Goal: Task Accomplishment & Management: Use online tool/utility

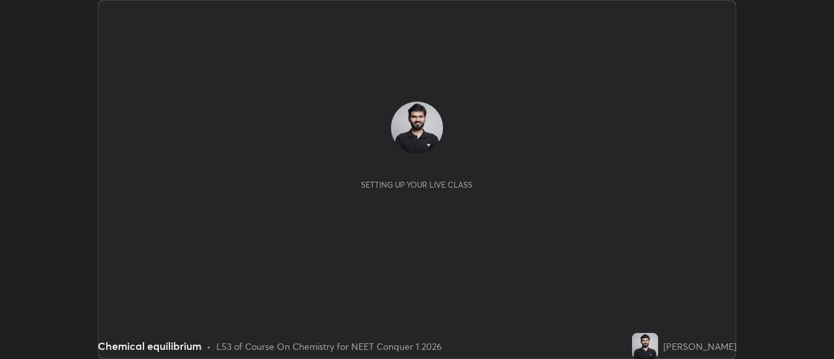
scroll to position [359, 834]
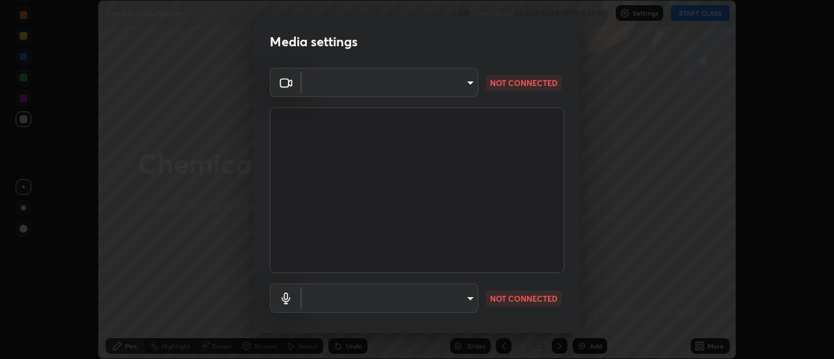
type input "4825068a70354f6bb8b87b711ec46b654dc523af82fc6d37acb8a926ccdce8f5"
type input "b65c06b14c7faa051d685f993ec14b3b84b1815ea69a0656019fd51a5eccf492"
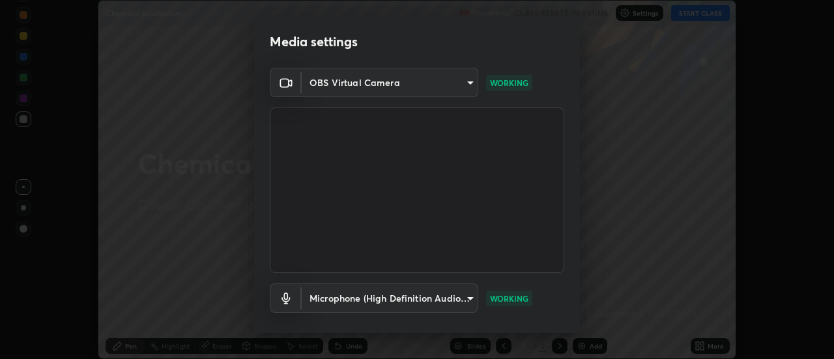
scroll to position [68, 0]
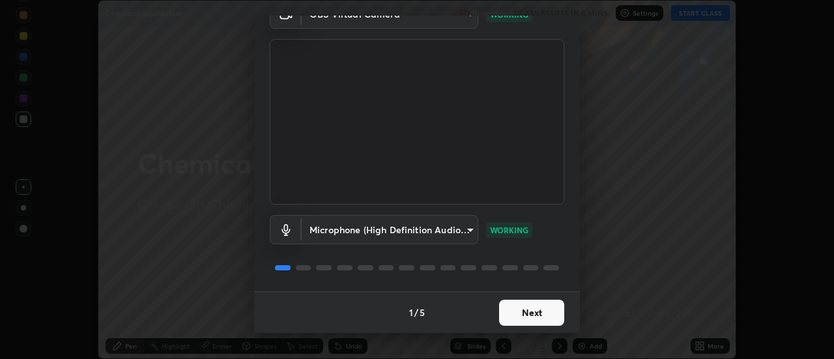
click at [512, 312] on button "Next" at bounding box center [531, 313] width 65 height 26
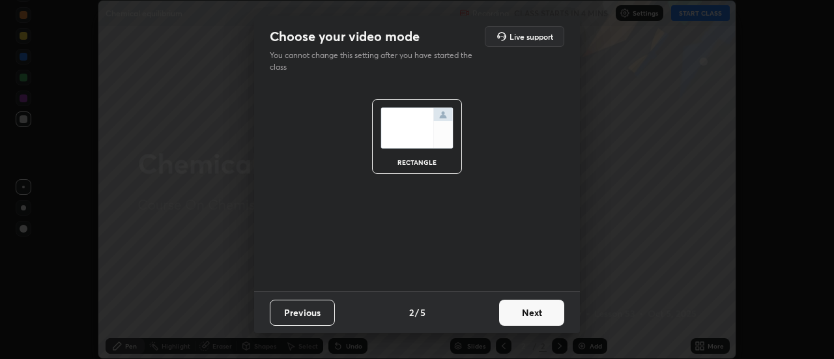
scroll to position [0, 0]
click at [516, 315] on button "Next" at bounding box center [531, 313] width 65 height 26
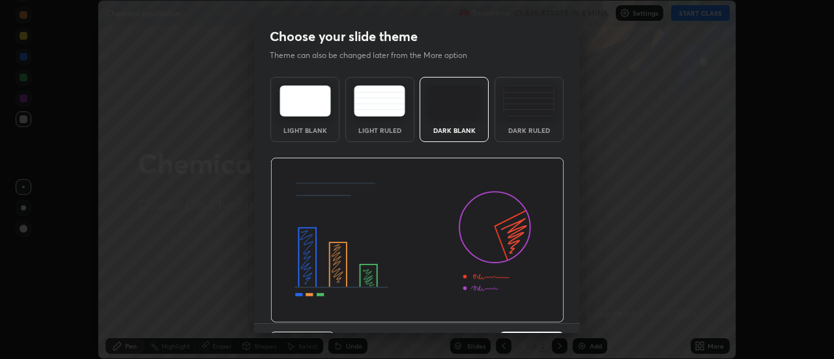
scroll to position [32, 0]
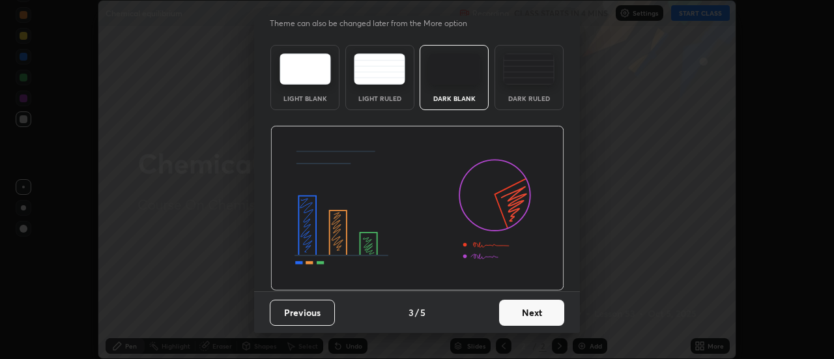
click at [515, 314] on button "Next" at bounding box center [531, 313] width 65 height 26
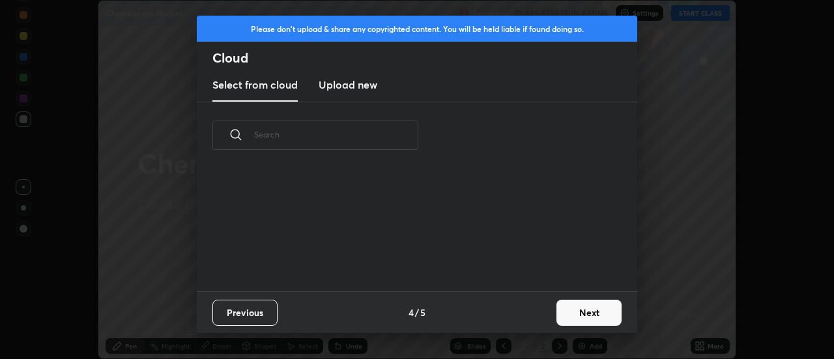
scroll to position [123, 418]
click at [561, 312] on button "Next" at bounding box center [589, 313] width 65 height 26
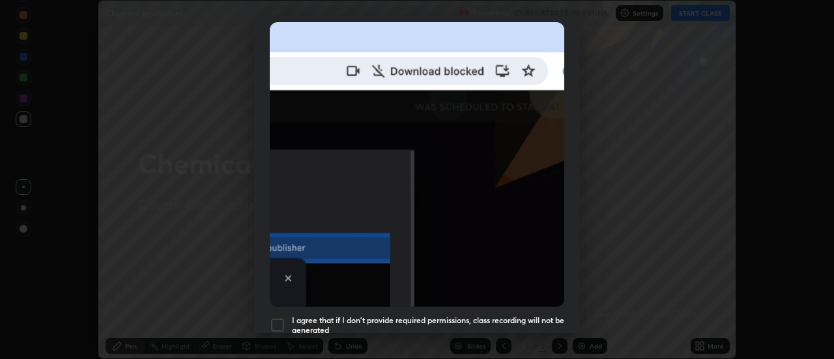
scroll to position [334, 0]
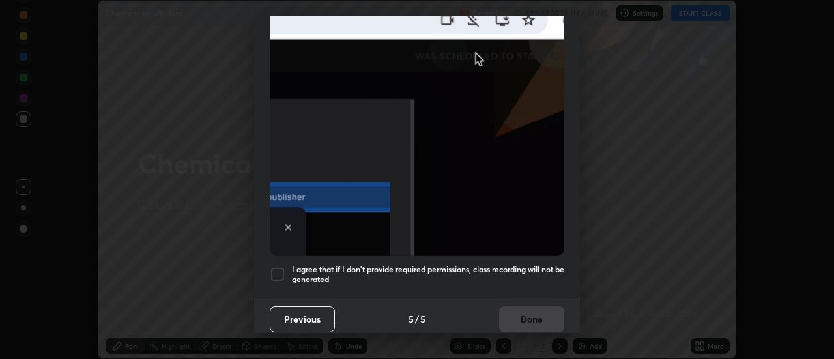
click at [477, 272] on h5 "I agree that if I don't provide required permissions, class recording will not …" at bounding box center [428, 275] width 272 height 20
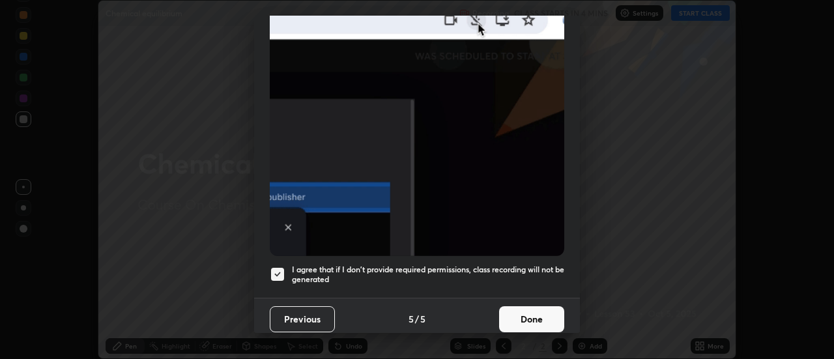
click at [519, 320] on button "Done" at bounding box center [531, 319] width 65 height 26
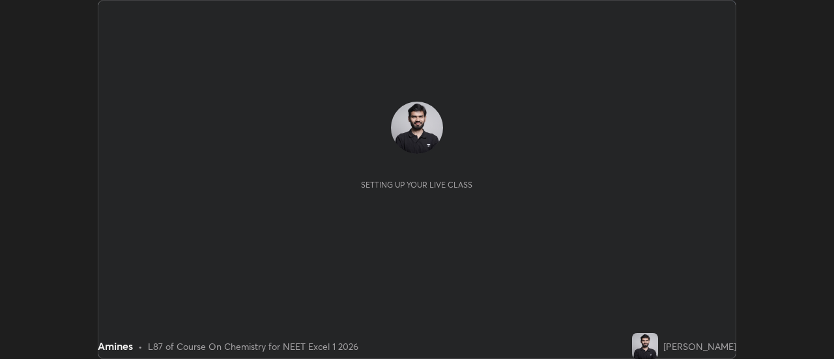
scroll to position [359, 834]
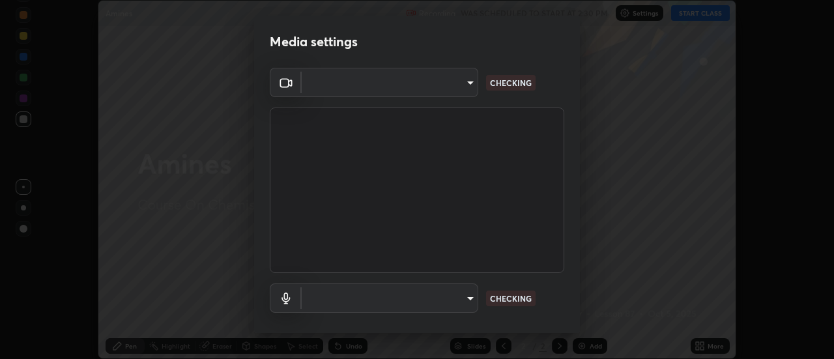
type input "4825068a70354f6bb8b87b711ec46b654dc523af82fc6d37acb8a926ccdce8f5"
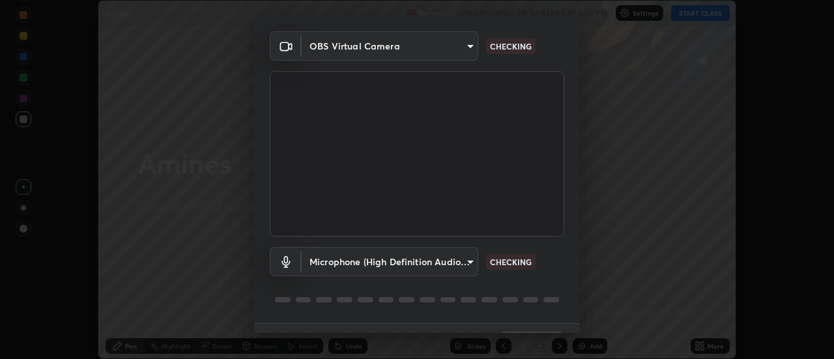
scroll to position [68, 0]
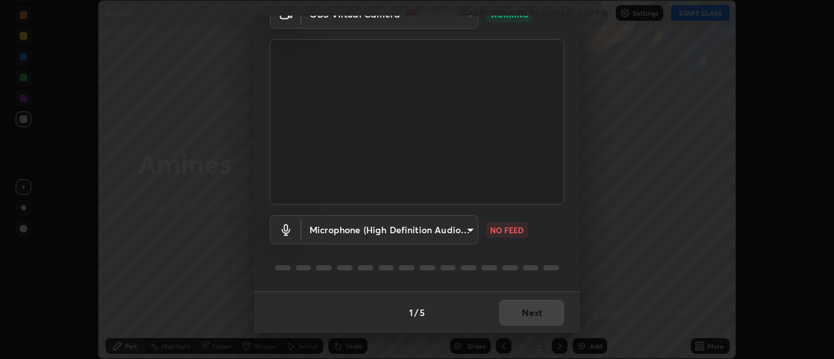
click at [435, 229] on body "Erase all Amines Recording WAS SCHEDULED TO START AT 2:30 PM Settings START CLA…" at bounding box center [417, 179] width 834 height 359
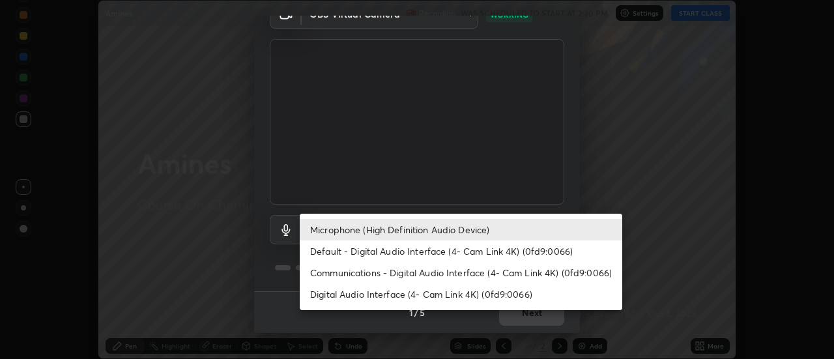
click at [433, 254] on li "Default - Digital Audio Interface (4- Cam Link 4K) (0fd9:0066)" at bounding box center [461, 251] width 323 height 22
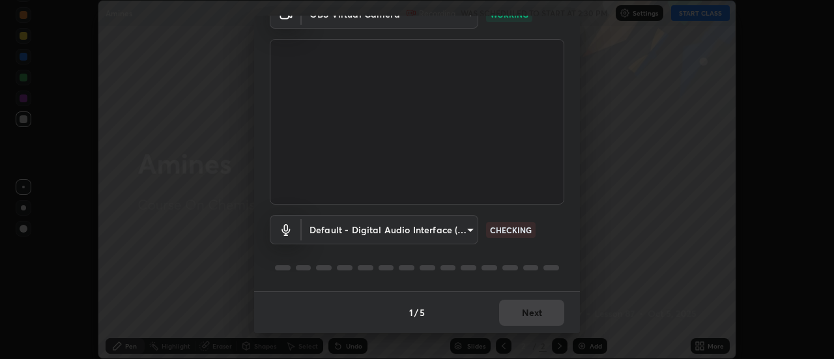
click at [438, 232] on body "Erase all Amines Recording WAS SCHEDULED TO START AT 2:30 PM Settings START CLA…" at bounding box center [417, 179] width 834 height 359
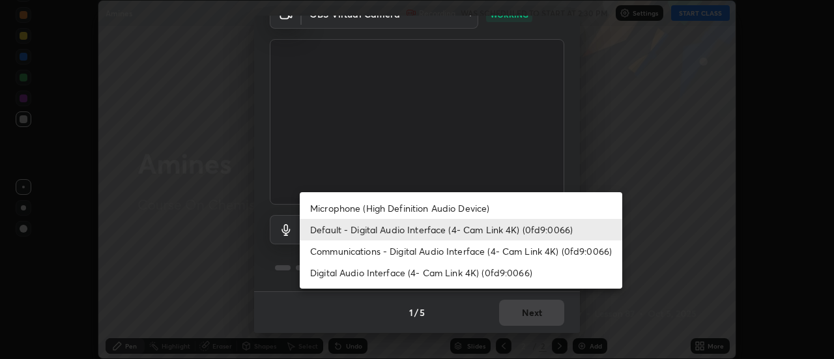
click at [460, 209] on li "Microphone (High Definition Audio Device)" at bounding box center [461, 208] width 323 height 22
type input "b65c06b14c7faa051d685f993ec14b3b84b1815ea69a0656019fd51a5eccf492"
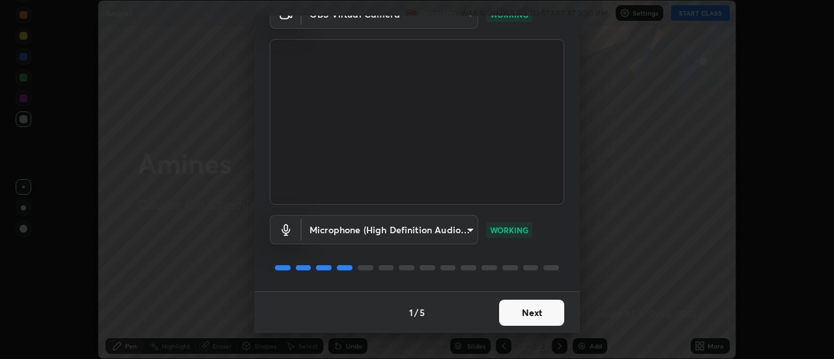
click at [542, 307] on button "Next" at bounding box center [531, 313] width 65 height 26
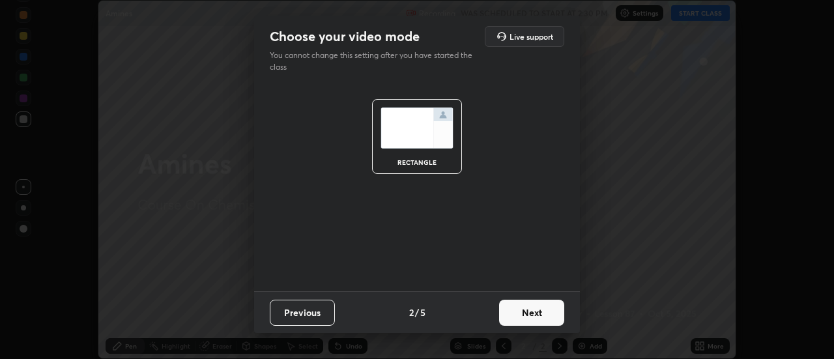
click at [545, 310] on button "Next" at bounding box center [531, 313] width 65 height 26
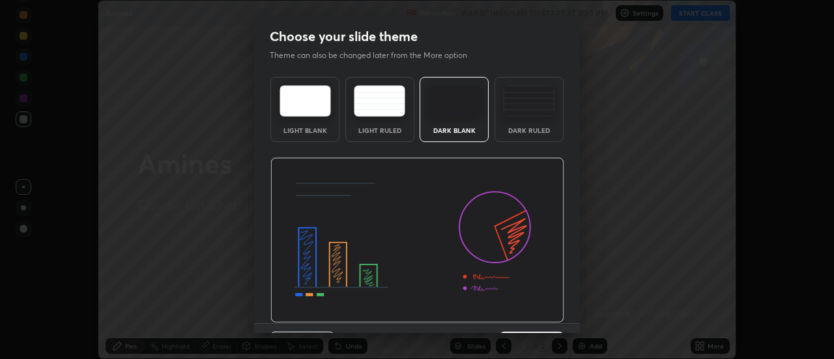
scroll to position [32, 0]
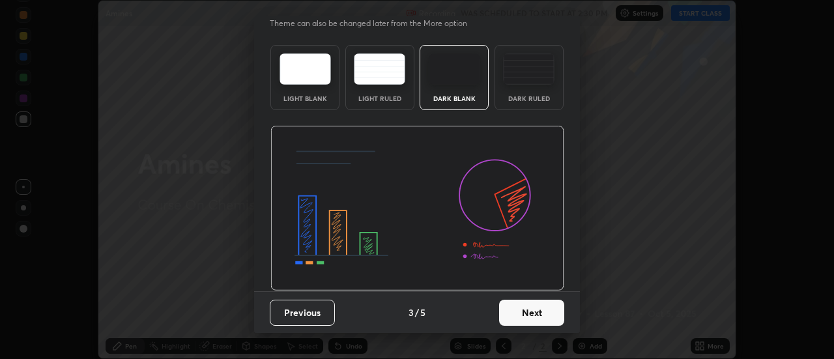
click at [541, 308] on button "Next" at bounding box center [531, 313] width 65 height 26
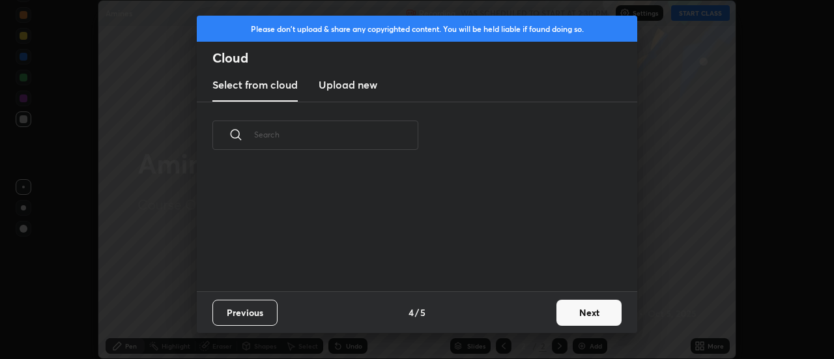
click at [577, 311] on button "Next" at bounding box center [589, 313] width 65 height 26
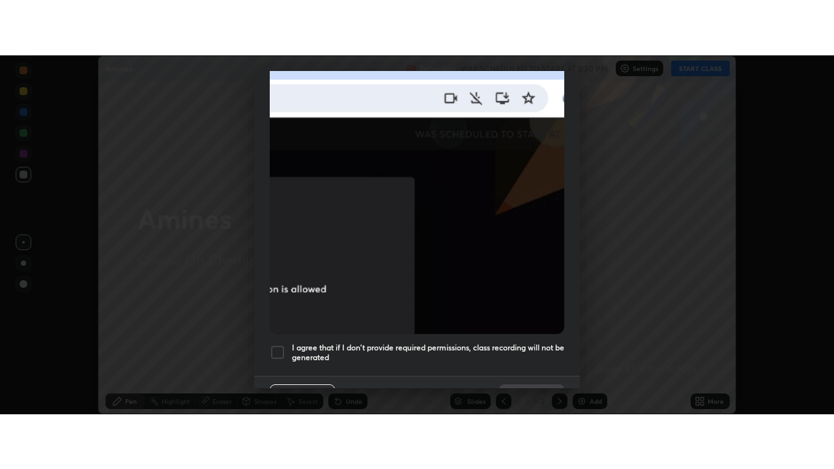
scroll to position [334, 0]
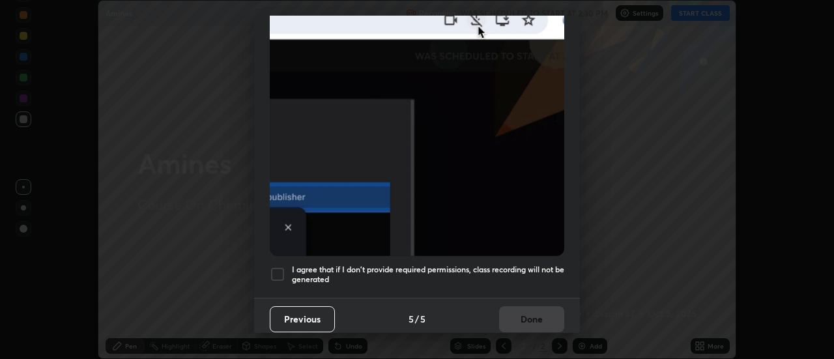
click at [278, 269] on div at bounding box center [278, 275] width 16 height 16
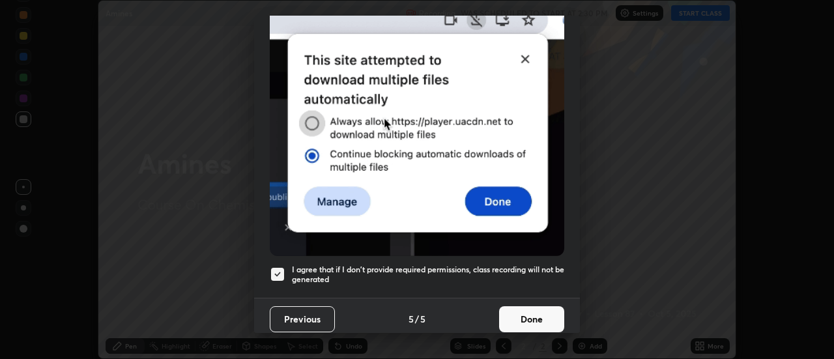
click at [517, 313] on button "Done" at bounding box center [531, 319] width 65 height 26
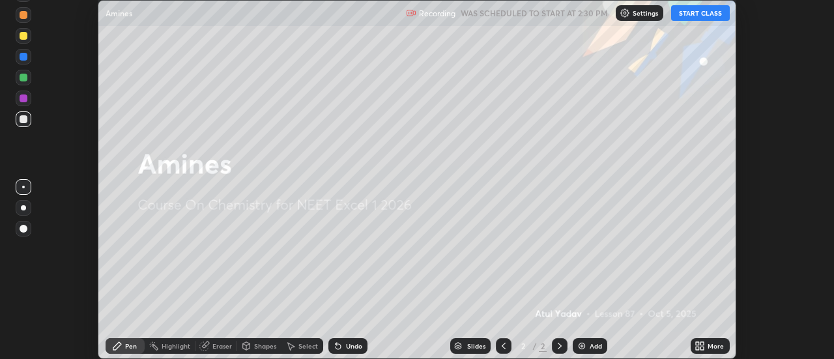
click at [691, 20] on button "START CLASS" at bounding box center [700, 13] width 59 height 16
click at [698, 348] on icon at bounding box center [697, 348] width 3 height 3
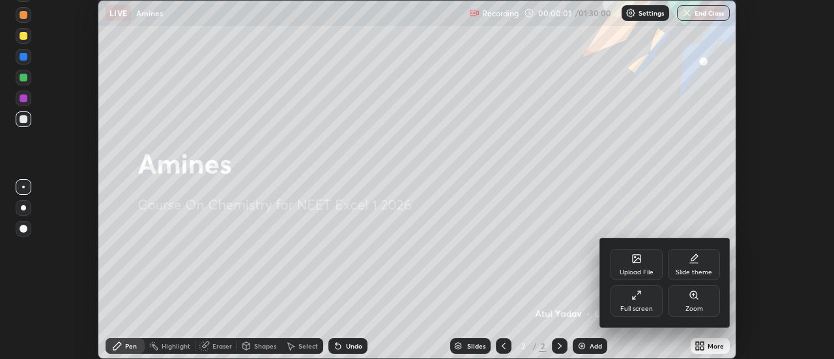
click at [645, 302] on div "Full screen" at bounding box center [637, 300] width 52 height 31
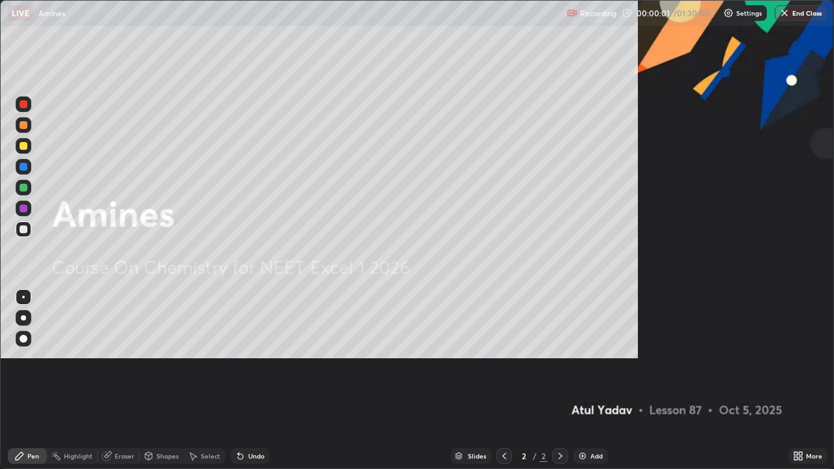
scroll to position [469, 834]
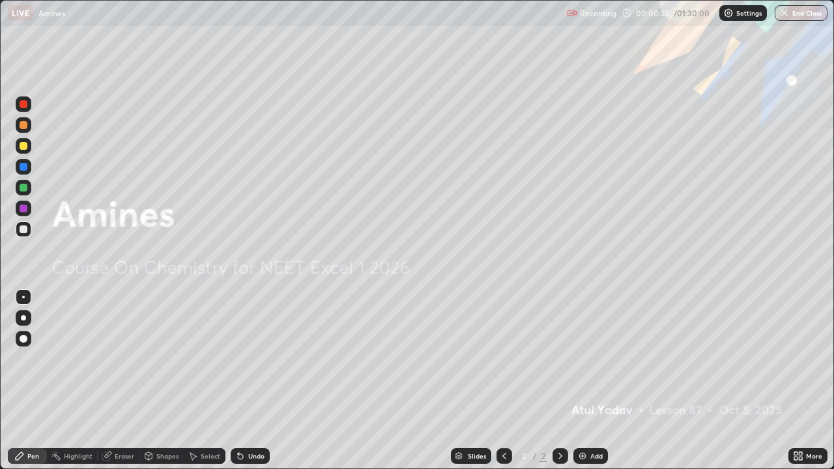
click at [584, 358] on img at bounding box center [582, 456] width 10 height 10
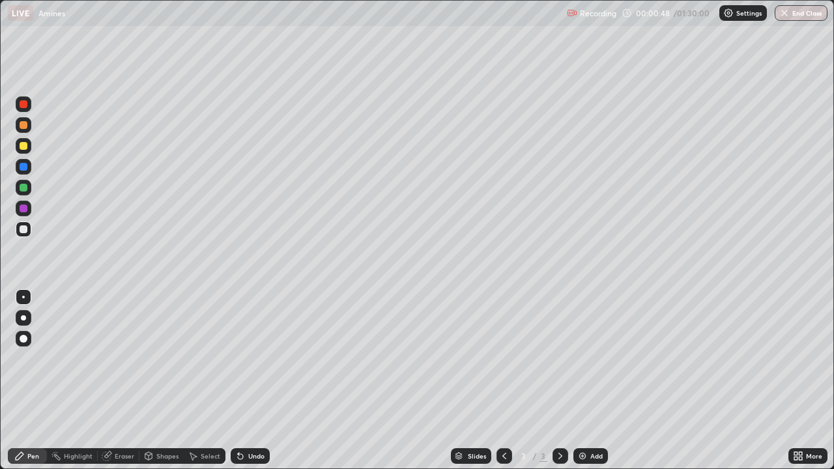
click at [24, 122] on div at bounding box center [24, 125] width 8 height 8
click at [23, 318] on div at bounding box center [23, 317] width 5 height 5
click at [132, 358] on div "Eraser" at bounding box center [125, 456] width 20 height 7
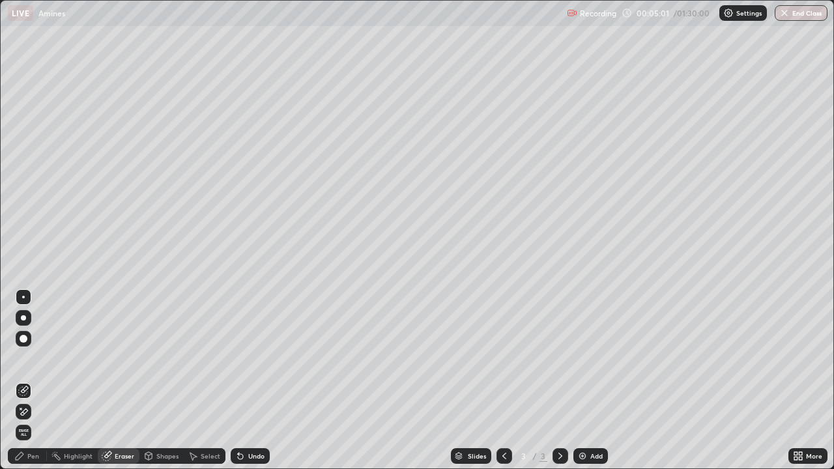
click at [25, 358] on icon at bounding box center [24, 412] width 7 height 7
click at [33, 358] on div "Pen" at bounding box center [27, 456] width 39 height 16
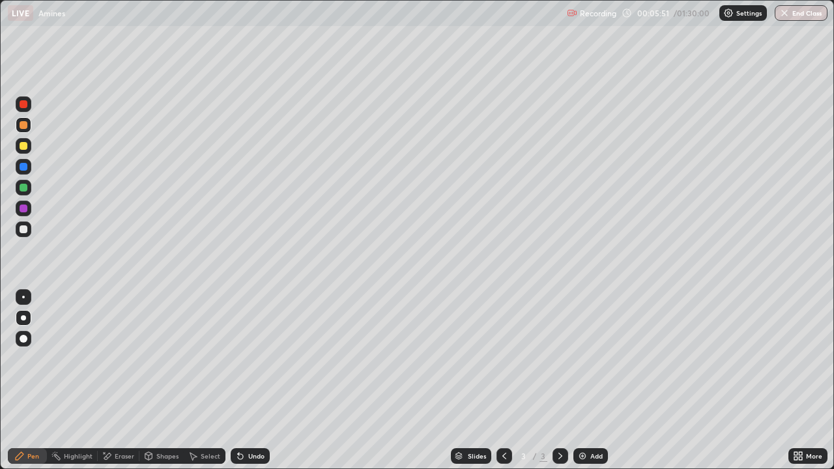
click at [248, 358] on div "Undo" at bounding box center [256, 456] width 16 height 7
click at [125, 358] on div "Eraser" at bounding box center [125, 456] width 20 height 7
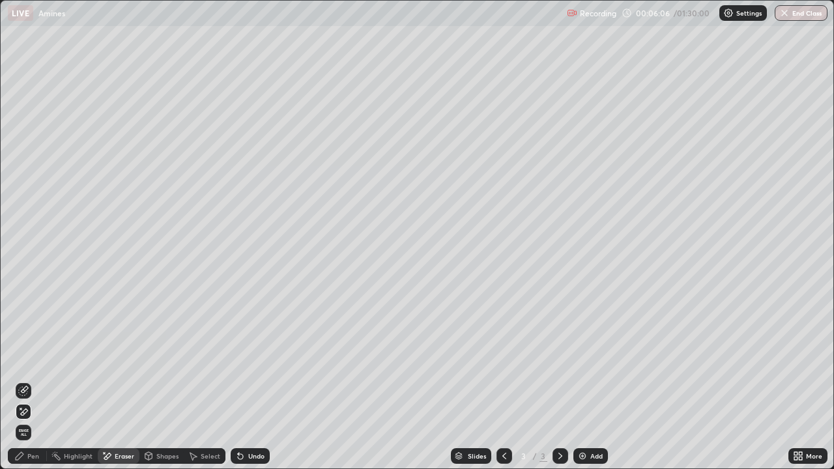
click at [26, 358] on div "Pen" at bounding box center [27, 456] width 39 height 16
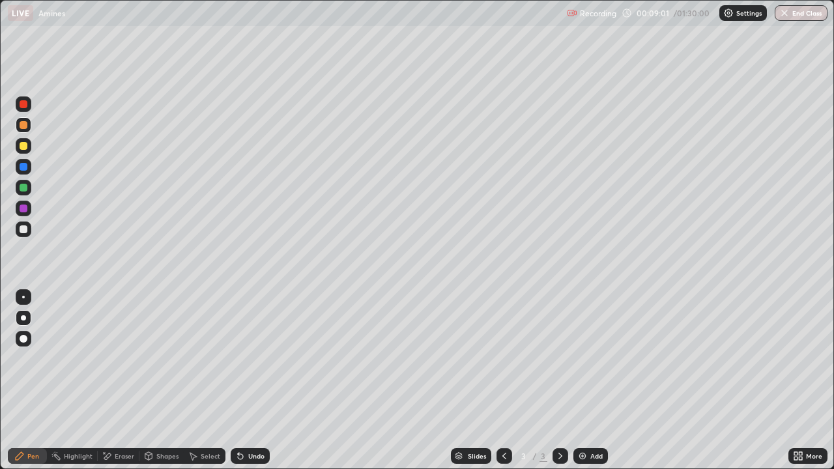
click at [29, 165] on div at bounding box center [24, 167] width 16 height 16
click at [246, 358] on div "Undo" at bounding box center [250, 456] width 39 height 16
click at [121, 358] on div "Eraser" at bounding box center [119, 456] width 42 height 16
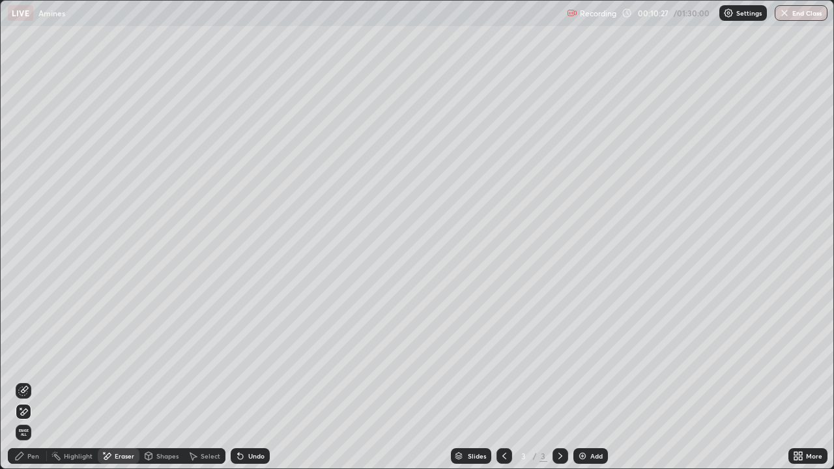
click at [33, 358] on div "Pen" at bounding box center [33, 456] width 12 height 7
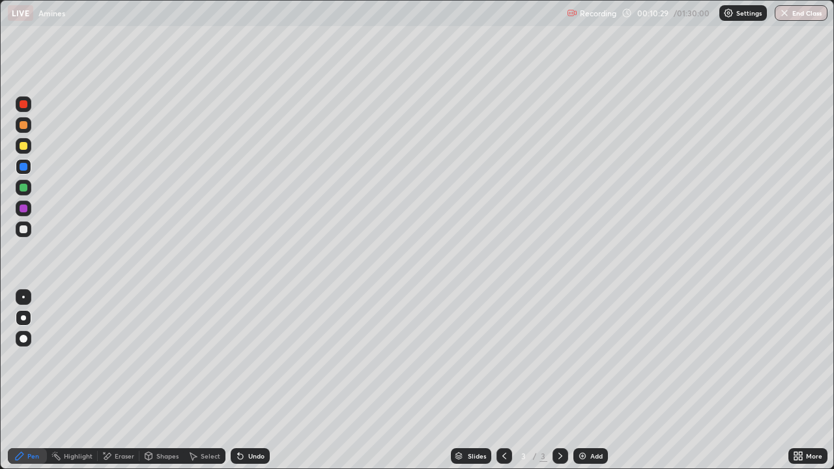
click at [238, 358] on icon at bounding box center [238, 453] width 1 height 1
click at [28, 189] on div at bounding box center [24, 188] width 16 height 16
click at [30, 206] on div at bounding box center [24, 209] width 16 height 16
click at [585, 358] on img at bounding box center [582, 456] width 10 height 10
click at [238, 358] on icon at bounding box center [240, 456] width 5 height 5
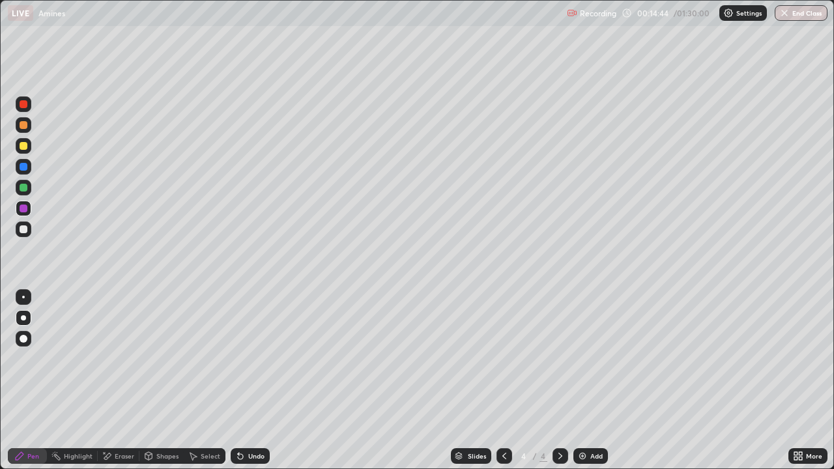
click at [242, 358] on icon at bounding box center [240, 456] width 10 height 10
click at [20, 124] on div at bounding box center [24, 125] width 8 height 8
click at [642, 358] on div "Slides 4 / 4 Add" at bounding box center [529, 456] width 519 height 26
click at [503, 358] on icon at bounding box center [504, 456] width 10 height 10
click at [559, 358] on icon at bounding box center [560, 456] width 10 height 10
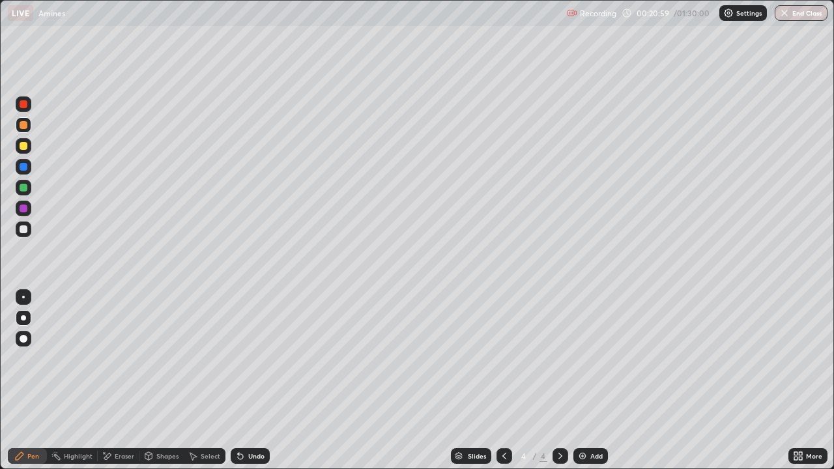
click at [503, 358] on icon at bounding box center [504, 456] width 10 height 10
click at [559, 358] on icon at bounding box center [560, 456] width 10 height 10
click at [503, 358] on icon at bounding box center [504, 456] width 10 height 10
click at [565, 358] on div at bounding box center [561, 456] width 16 height 16
click at [590, 358] on div "Add" at bounding box center [596, 456] width 12 height 7
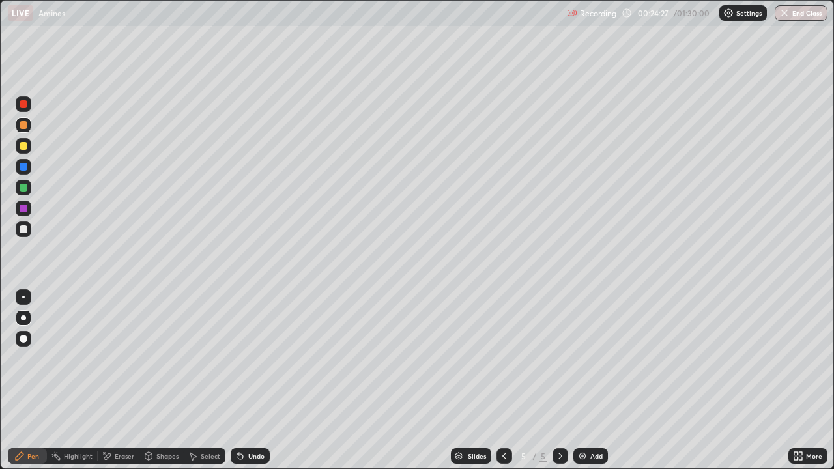
click at [502, 358] on icon at bounding box center [504, 456] width 10 height 10
click at [559, 358] on icon at bounding box center [560, 456] width 10 height 10
click at [29, 188] on div at bounding box center [24, 188] width 16 height 16
click at [147, 358] on icon at bounding box center [148, 456] width 7 height 8
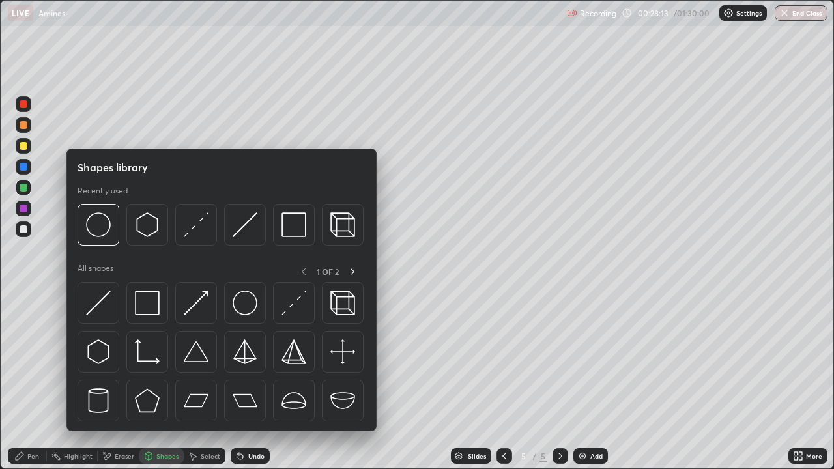
click at [124, 358] on div "Eraser" at bounding box center [125, 456] width 20 height 7
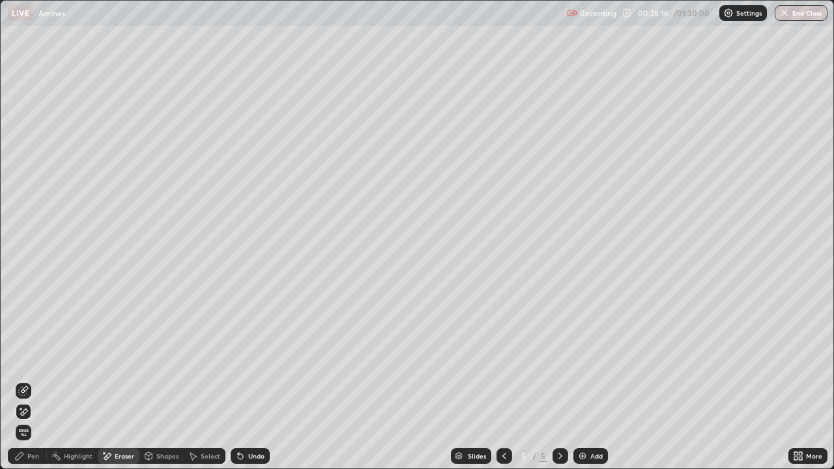
click at [31, 358] on div "Pen" at bounding box center [33, 456] width 12 height 7
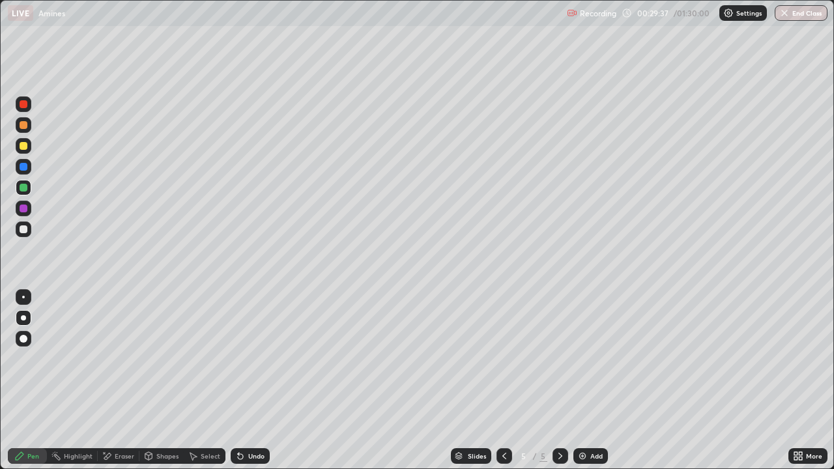
click at [25, 206] on div at bounding box center [24, 209] width 8 height 8
click at [587, 358] on div "Add" at bounding box center [591, 456] width 35 height 16
click at [29, 145] on div at bounding box center [24, 146] width 16 height 16
click at [24, 106] on div at bounding box center [24, 104] width 8 height 8
click at [26, 184] on div at bounding box center [24, 188] width 8 height 8
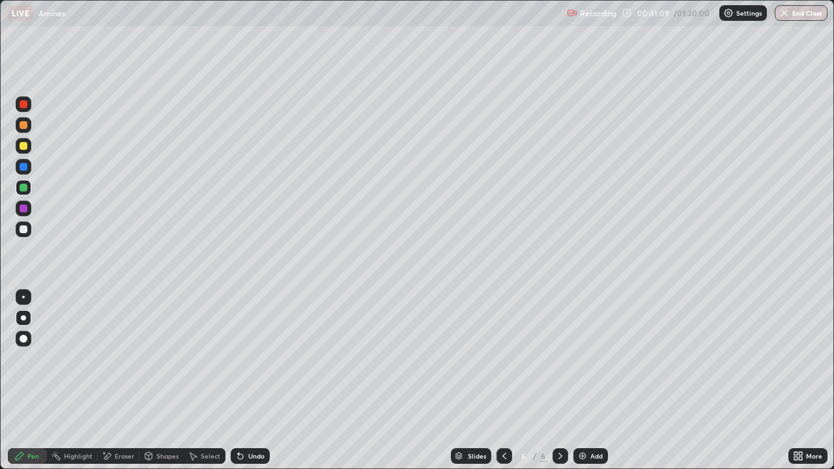
click at [581, 358] on img at bounding box center [582, 456] width 10 height 10
click at [501, 358] on icon at bounding box center [504, 456] width 10 height 10
click at [559, 358] on icon at bounding box center [560, 456] width 10 height 10
click at [503, 358] on icon at bounding box center [504, 456] width 10 height 10
click at [557, 358] on icon at bounding box center [560, 456] width 10 height 10
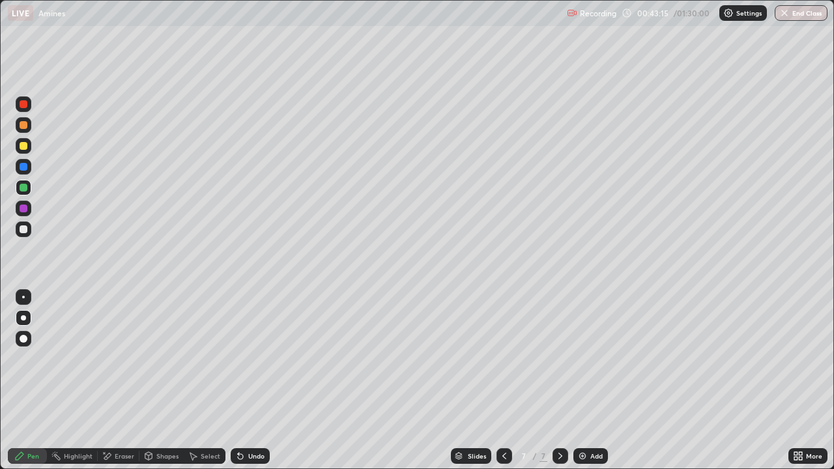
click at [254, 358] on div "Undo" at bounding box center [256, 456] width 16 height 7
click at [502, 358] on icon at bounding box center [504, 456] width 4 height 7
click at [257, 358] on div "Undo" at bounding box center [256, 456] width 16 height 7
click at [559, 358] on icon at bounding box center [560, 456] width 10 height 10
click at [590, 358] on div "Add" at bounding box center [596, 456] width 12 height 7
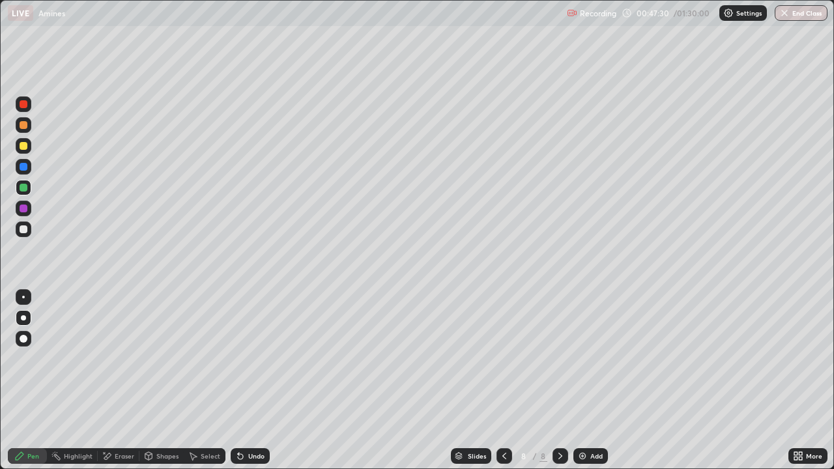
click at [584, 358] on img at bounding box center [582, 456] width 10 height 10
click at [504, 358] on icon at bounding box center [504, 456] width 10 height 10
click at [115, 358] on div "Eraser" at bounding box center [125, 456] width 20 height 7
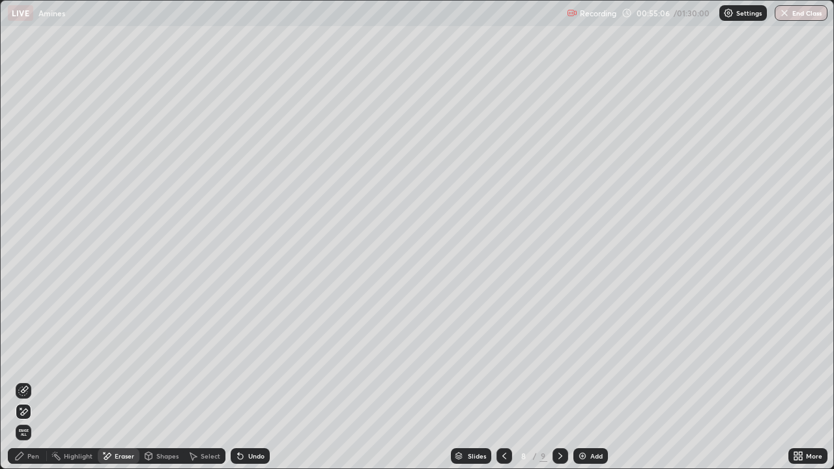
click at [24, 358] on icon at bounding box center [19, 456] width 10 height 10
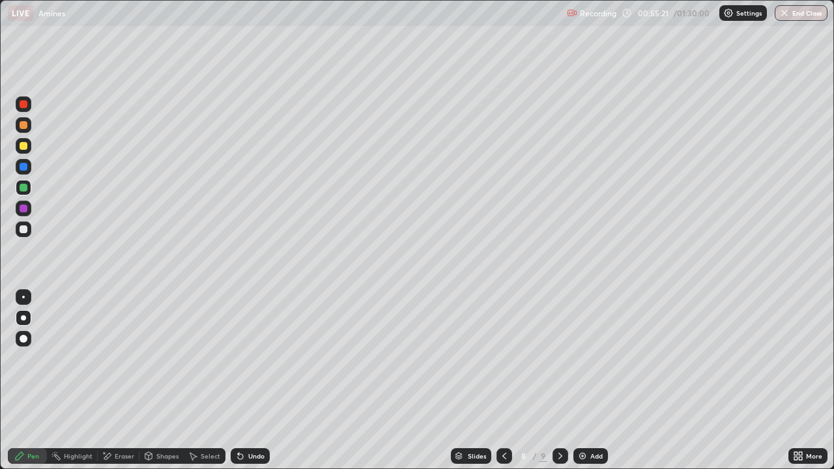
click at [116, 358] on div "Eraser" at bounding box center [125, 456] width 20 height 7
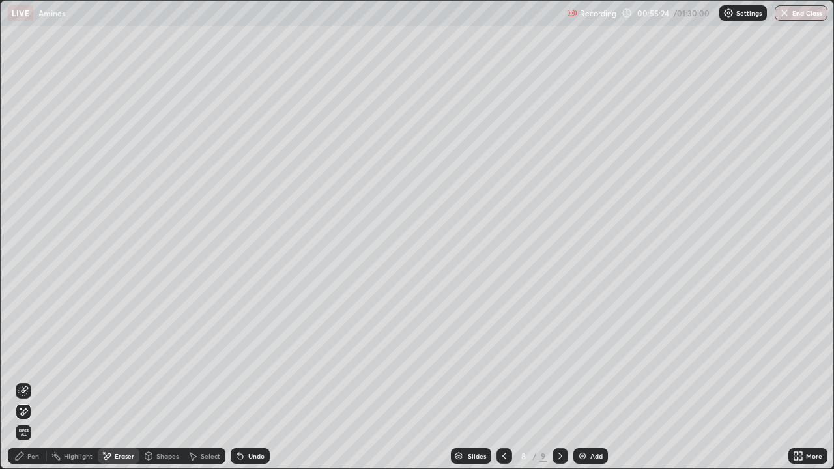
click at [33, 358] on div "Pen" at bounding box center [33, 456] width 12 height 7
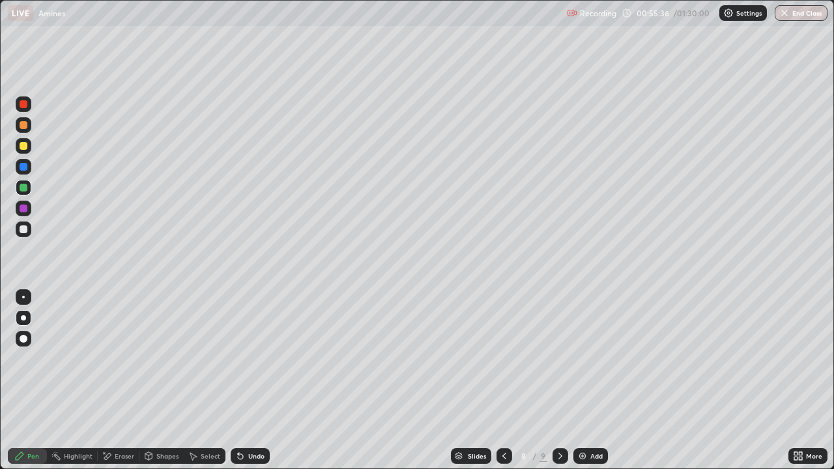
click at [27, 209] on div at bounding box center [24, 209] width 16 height 16
click at [244, 358] on div "Undo" at bounding box center [250, 456] width 39 height 16
click at [248, 358] on div "Undo" at bounding box center [256, 456] width 16 height 7
click at [24, 147] on div at bounding box center [24, 146] width 8 height 8
click at [252, 358] on div "Undo" at bounding box center [256, 456] width 16 height 7
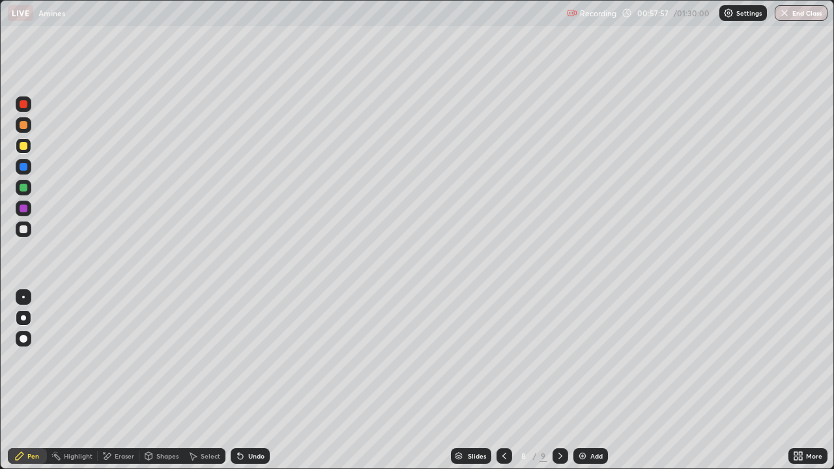
click at [25, 166] on div at bounding box center [24, 167] width 8 height 8
click at [559, 358] on icon at bounding box center [560, 456] width 10 height 10
click at [589, 358] on div "Add" at bounding box center [591, 456] width 35 height 16
click at [25, 144] on div at bounding box center [24, 146] width 8 height 8
click at [133, 358] on div "Eraser" at bounding box center [125, 456] width 20 height 7
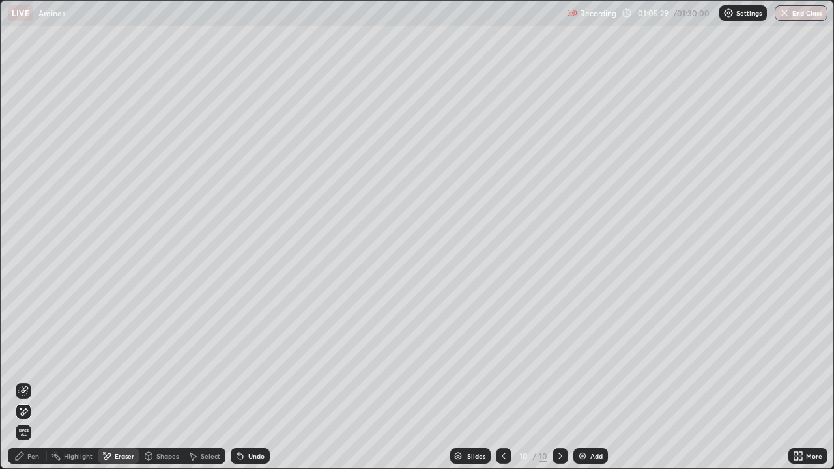
click at [31, 358] on div "Pen" at bounding box center [33, 456] width 12 height 7
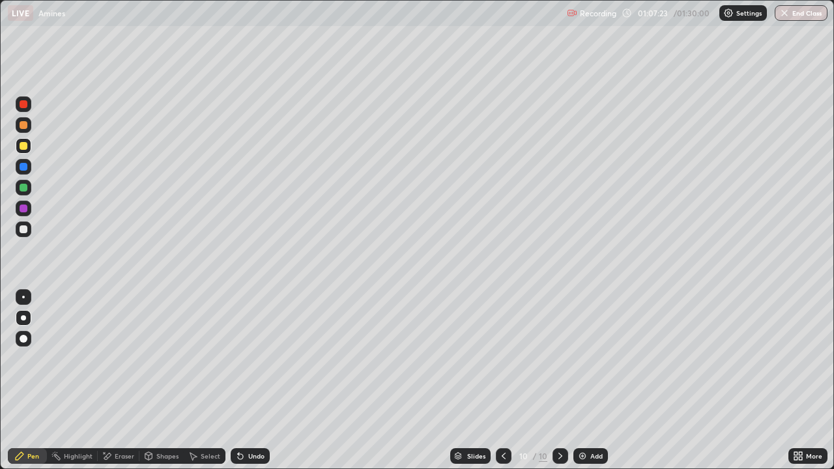
click at [28, 188] on div at bounding box center [24, 188] width 16 height 16
click at [242, 358] on icon at bounding box center [240, 456] width 10 height 10
click at [244, 358] on div "Undo" at bounding box center [250, 456] width 39 height 16
click at [31, 209] on div at bounding box center [24, 209] width 16 height 16
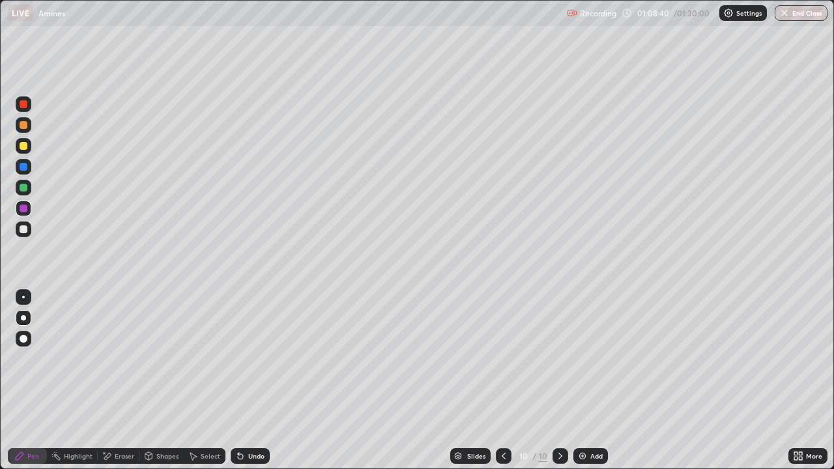
click at [250, 358] on div "Undo" at bounding box center [256, 456] width 16 height 7
click at [252, 358] on div "Undo" at bounding box center [256, 456] width 16 height 7
click at [581, 358] on img at bounding box center [582, 456] width 10 height 10
click at [29, 104] on div at bounding box center [24, 104] width 16 height 16
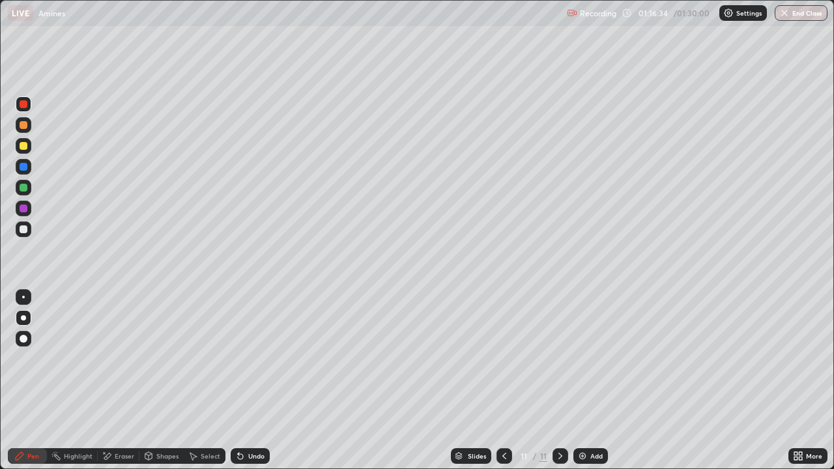
click at [24, 147] on div at bounding box center [24, 146] width 8 height 8
click at [582, 358] on img at bounding box center [582, 456] width 10 height 10
click at [502, 358] on icon at bounding box center [504, 456] width 10 height 10
click at [555, 358] on icon at bounding box center [560, 456] width 10 height 10
click at [253, 358] on div "Undo" at bounding box center [256, 456] width 16 height 7
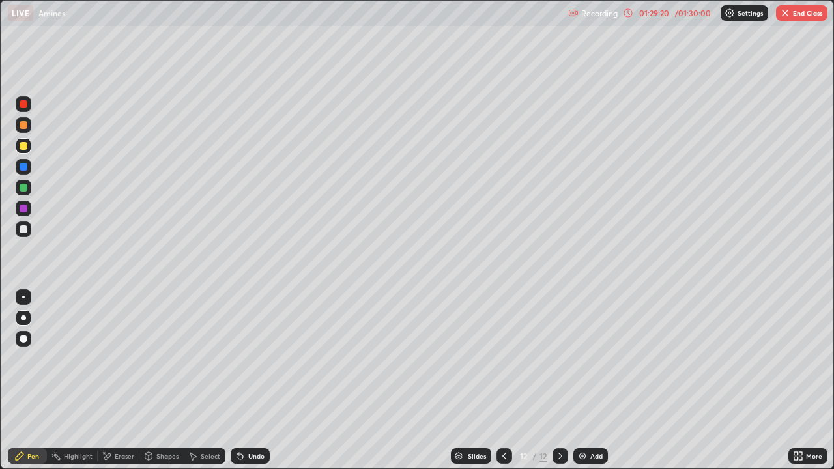
click at [592, 358] on div "Add" at bounding box center [596, 456] width 12 height 7
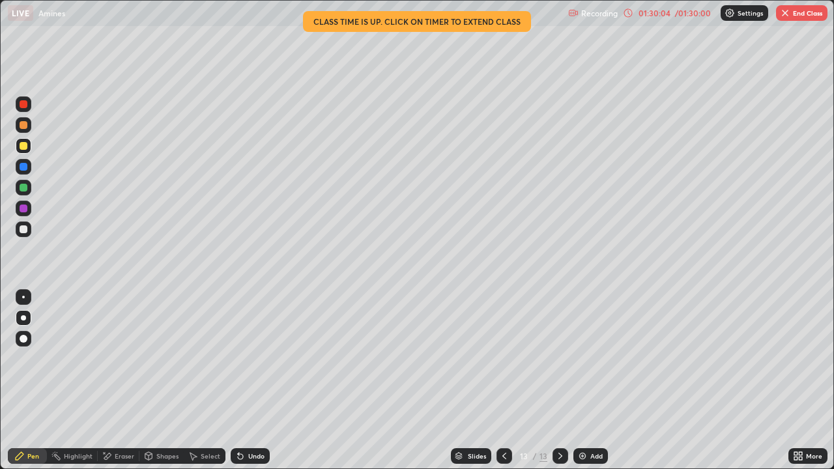
click at [647, 16] on div "01:30:04" at bounding box center [654, 13] width 36 height 8
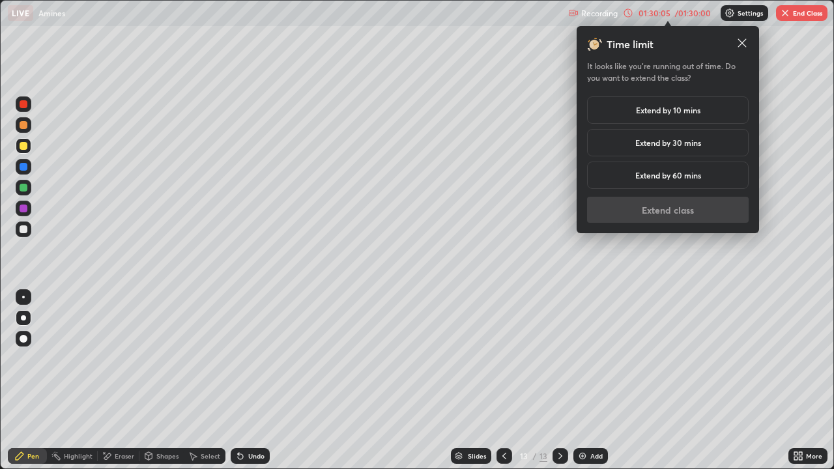
click at [647, 114] on h5 "Extend by 10 mins" at bounding box center [668, 110] width 65 height 12
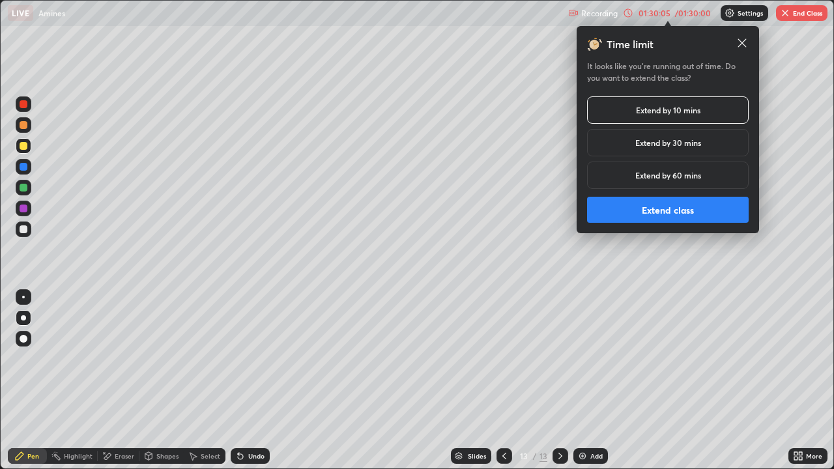
click at [618, 210] on button "Extend class" at bounding box center [668, 210] width 162 height 26
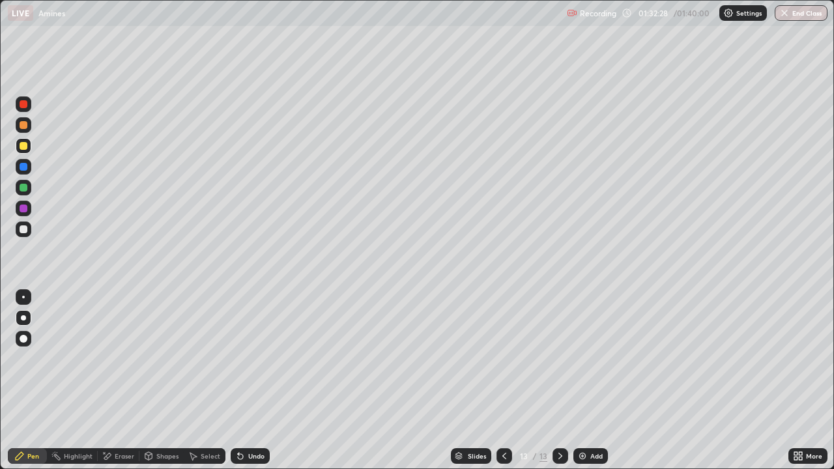
click at [24, 184] on div at bounding box center [24, 188] width 8 height 8
click at [794, 18] on button "End Class" at bounding box center [801, 13] width 51 height 16
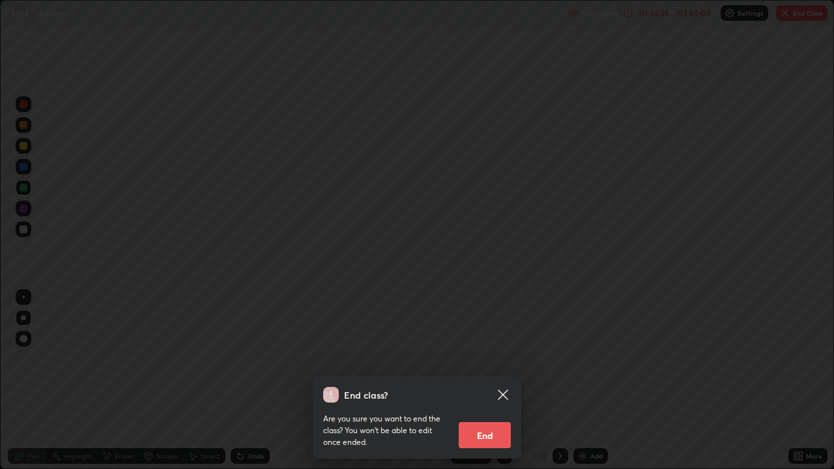
click at [480, 358] on button "End" at bounding box center [485, 435] width 52 height 26
